Goal: Task Accomplishment & Management: Manage account settings

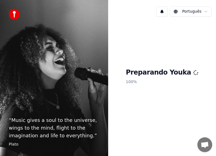
scroll to position [1025, 0]
click at [206, 146] on span "Bate-papo aberto" at bounding box center [204, 144] width 9 height 7
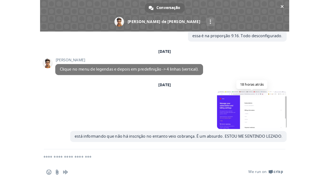
scroll to position [1025, 0]
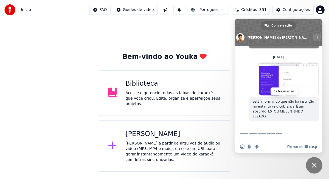
scroll to position [1455, 0]
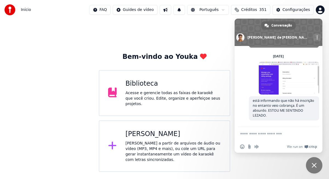
click at [315, 168] on span "Bate-papo" at bounding box center [314, 165] width 16 height 16
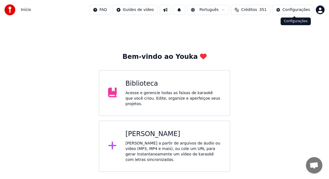
click at [285, 12] on div "Configurações" at bounding box center [296, 9] width 27 height 5
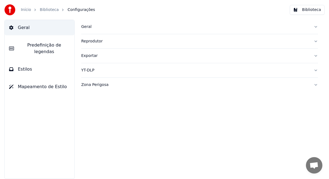
click at [29, 10] on link "Início" at bounding box center [26, 9] width 10 height 5
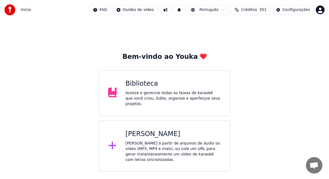
click at [255, 10] on span "Créditos" at bounding box center [249, 9] width 16 height 5
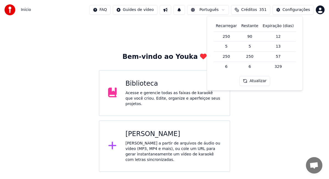
click at [324, 10] on html "Início FAQ Guides de vídeo Português Créditos 351 Configurações Bem-vindo ao Yo…" at bounding box center [164, 86] width 329 height 172
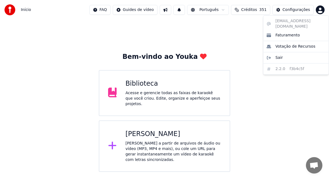
click at [322, 10] on html "Início FAQ Guides de vídeo Português Créditos 351 Configurações Bem-vindo ao Yo…" at bounding box center [164, 86] width 329 height 172
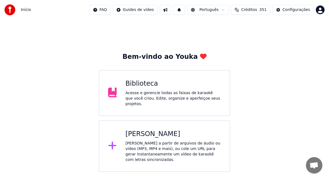
click at [321, 10] on html "Início FAQ Guides de vídeo Português Créditos 351 Configurações Bem-vindo ao Yo…" at bounding box center [164, 86] width 329 height 172
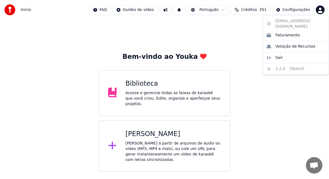
click at [255, 10] on html "Início FAQ Guides de vídeo Português Créditos 351 Configurações Bem-vindo ao Yo…" at bounding box center [164, 86] width 329 height 172
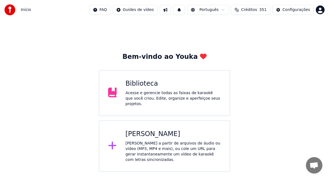
click at [255, 10] on span "Créditos" at bounding box center [249, 9] width 16 height 5
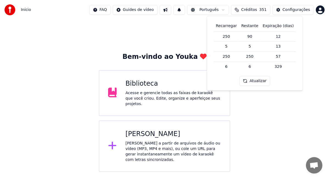
click at [254, 83] on button "Atualizar" at bounding box center [254, 81] width 31 height 10
click at [283, 11] on button "Configurações" at bounding box center [292, 10] width 41 height 10
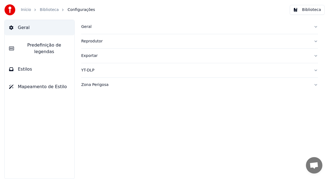
click at [21, 7] on link "Início" at bounding box center [26, 9] width 10 height 5
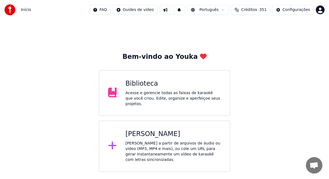
click at [319, 10] on html "Início FAQ Guides de vídeo Português Créditos 351 Configurações Bem-vindo ao Yo…" at bounding box center [164, 86] width 329 height 172
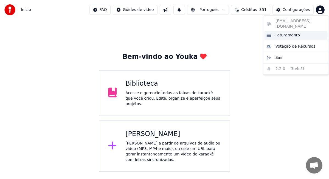
click at [291, 33] on span "Faturamento" at bounding box center [287, 35] width 24 height 5
